Goal: Check status: Check status

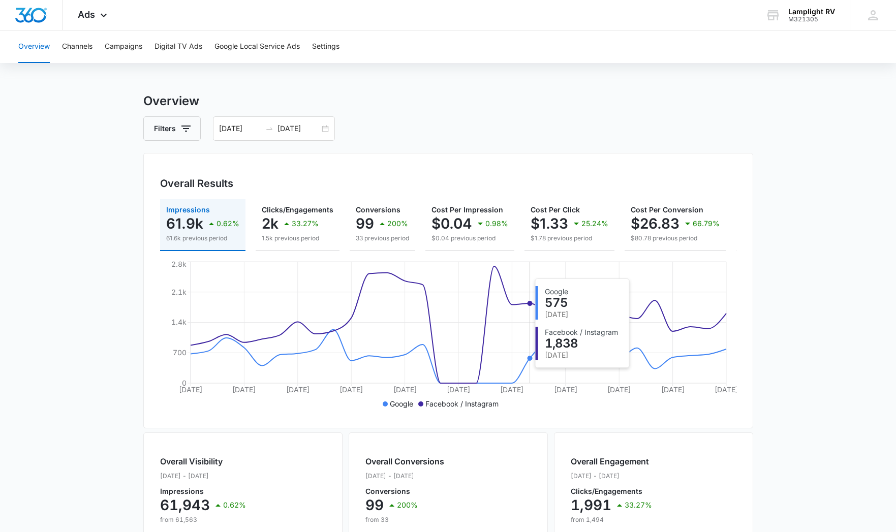
scroll to position [3, 0]
click at [138, 47] on button "Campaigns" at bounding box center [124, 46] width 38 height 33
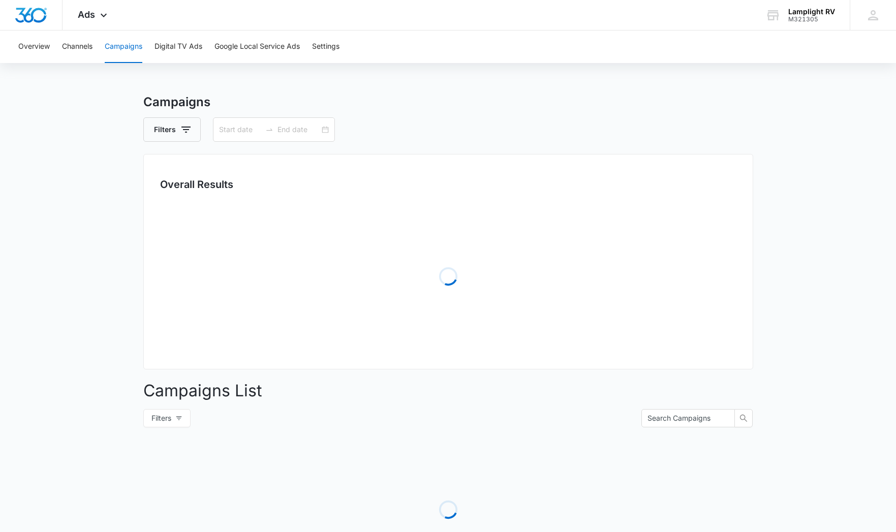
type input "[DATE]"
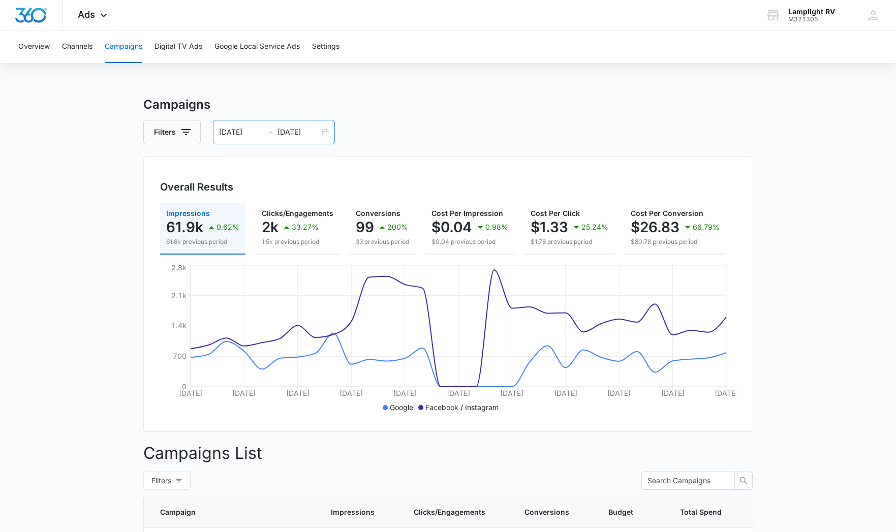
click at [325, 133] on div "[DATE] [DATE]" at bounding box center [274, 132] width 122 height 24
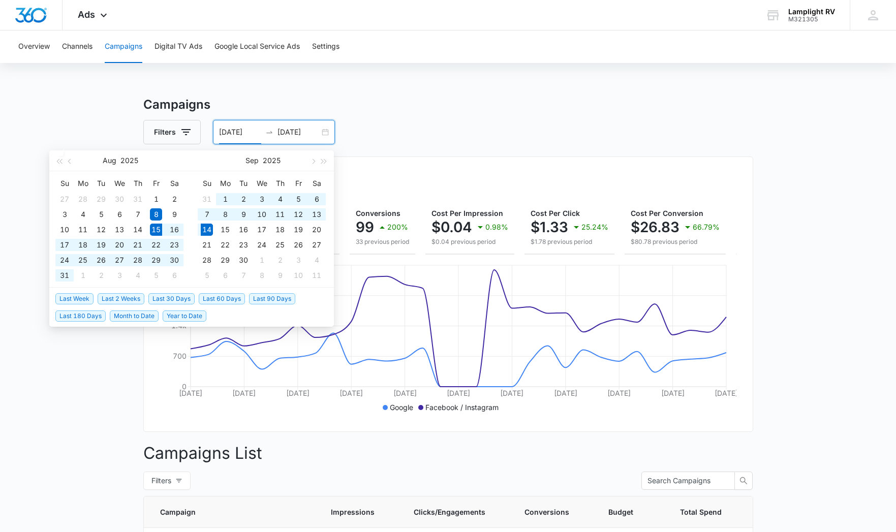
click at [172, 297] on span "Last 30 Days" at bounding box center [171, 298] width 46 height 11
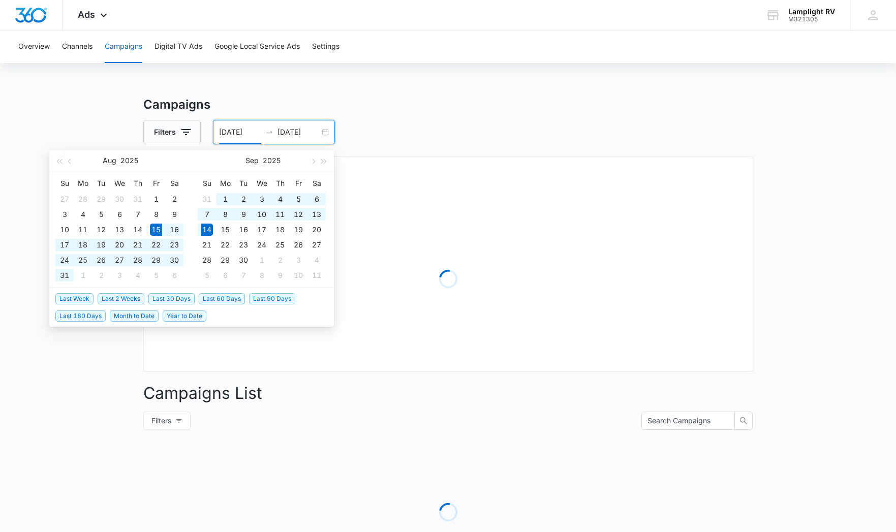
type input "[DATE]"
